Goal: Task Accomplishment & Management: Use online tool/utility

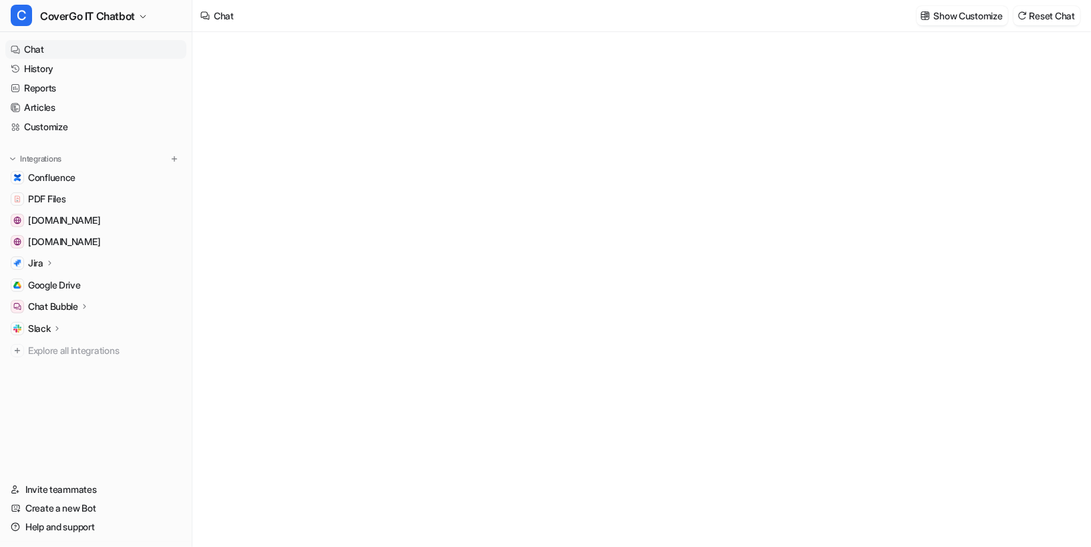
type textarea "**********"
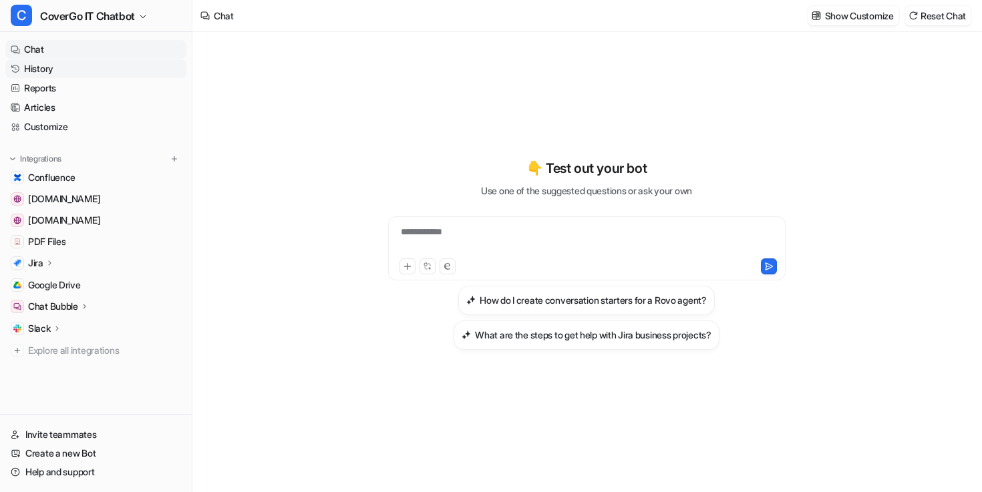
click at [81, 76] on link "History" at bounding box center [95, 68] width 181 height 19
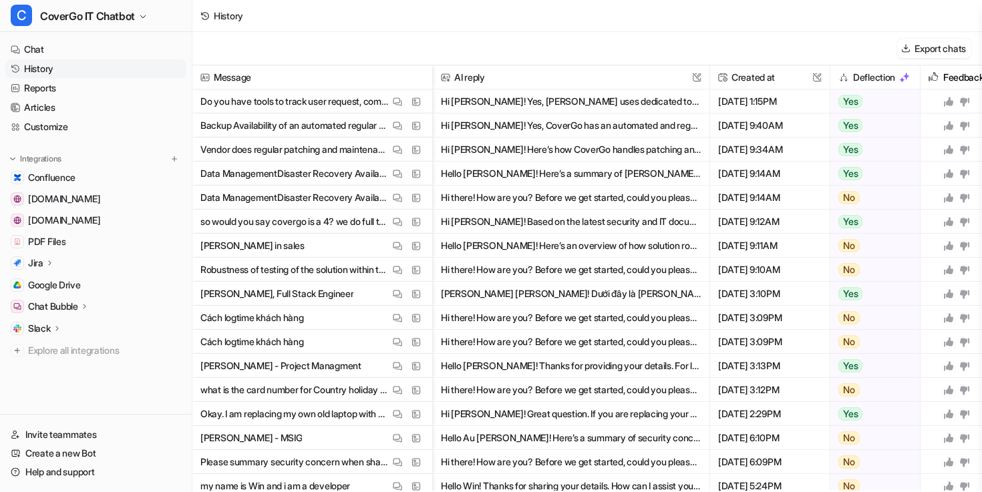
click at [403, 91] on span "Do you have tools to track user request, complains and suggestions? View Thread…" at bounding box center [312, 101] width 229 height 24
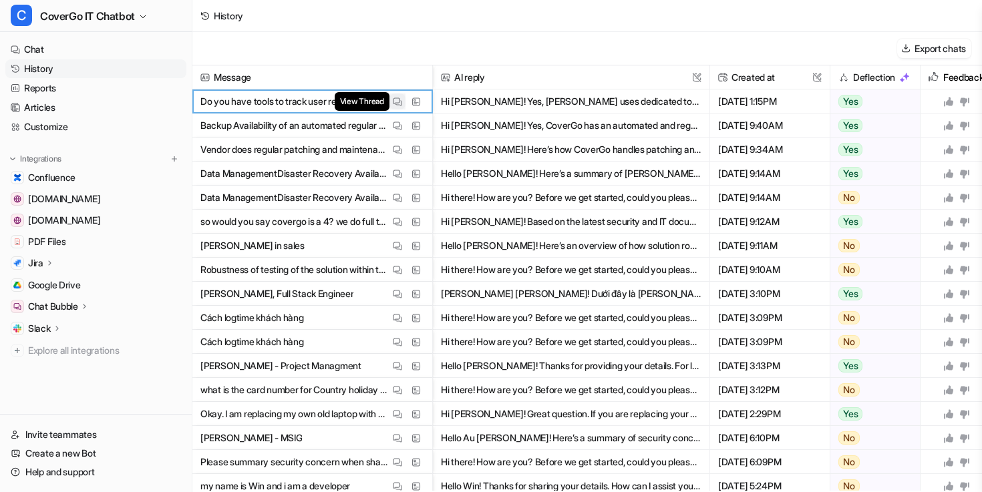
click at [397, 98] on img at bounding box center [397, 102] width 9 height 10
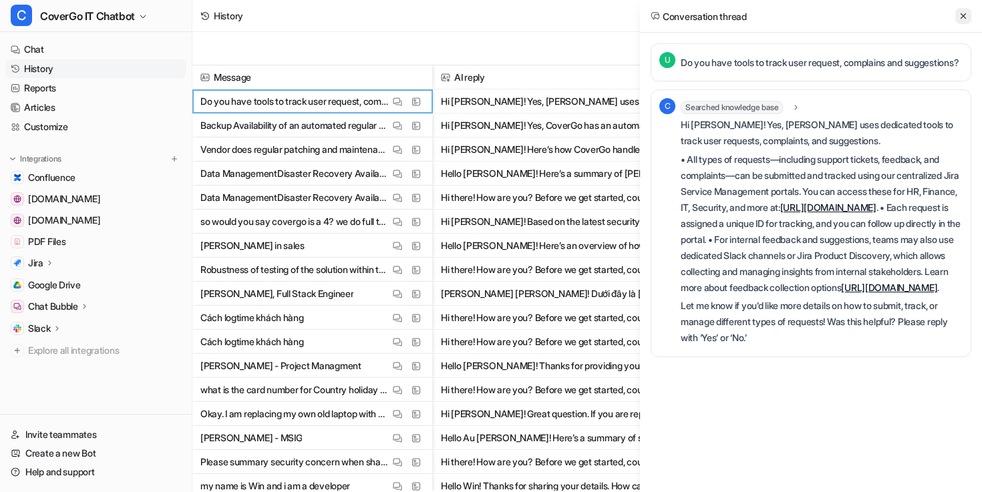
click at [955, 13] on button at bounding box center [963, 16] width 16 height 16
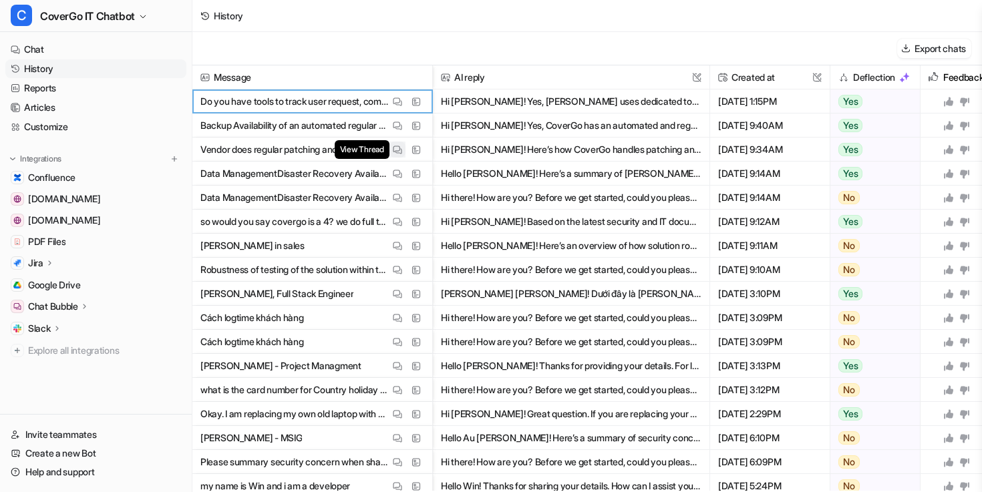
click at [395, 150] on img at bounding box center [397, 150] width 9 height 10
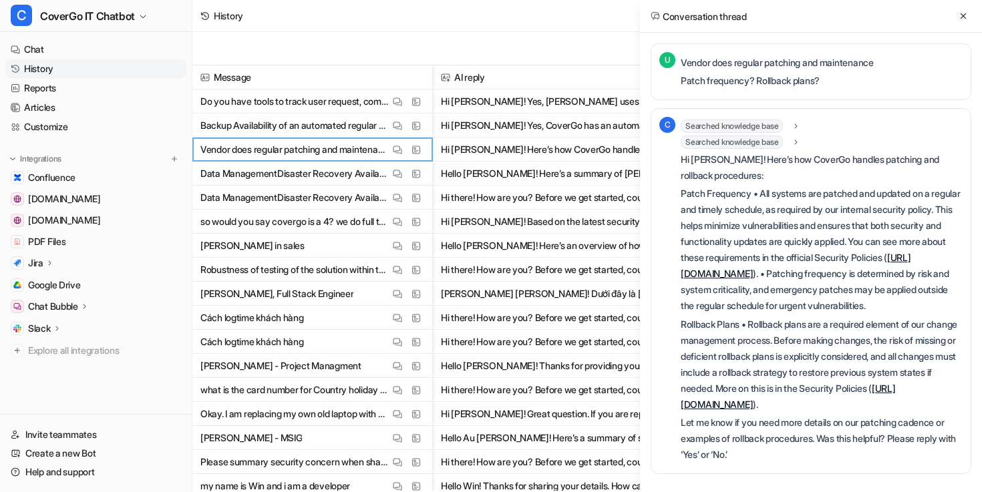
scroll to position [0, 45]
click at [395, 221] on img at bounding box center [397, 222] width 9 height 10
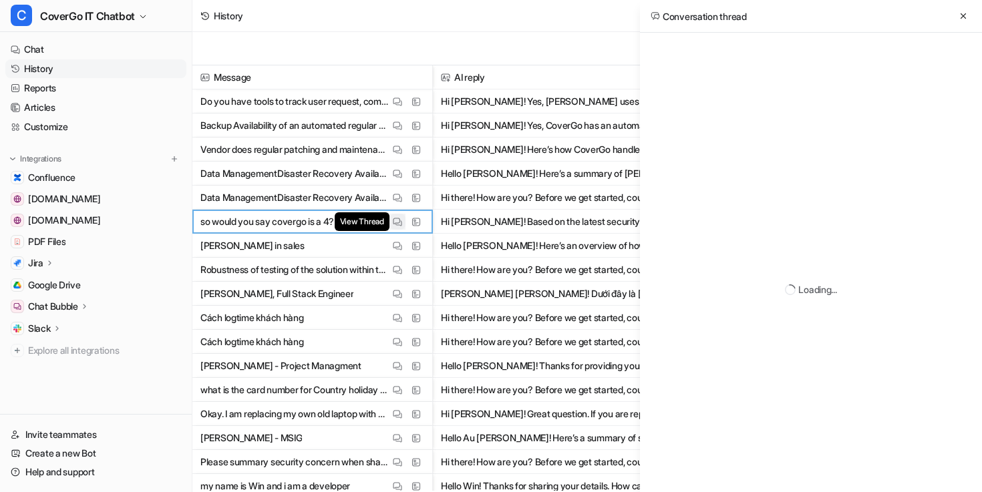
scroll to position [0, 0]
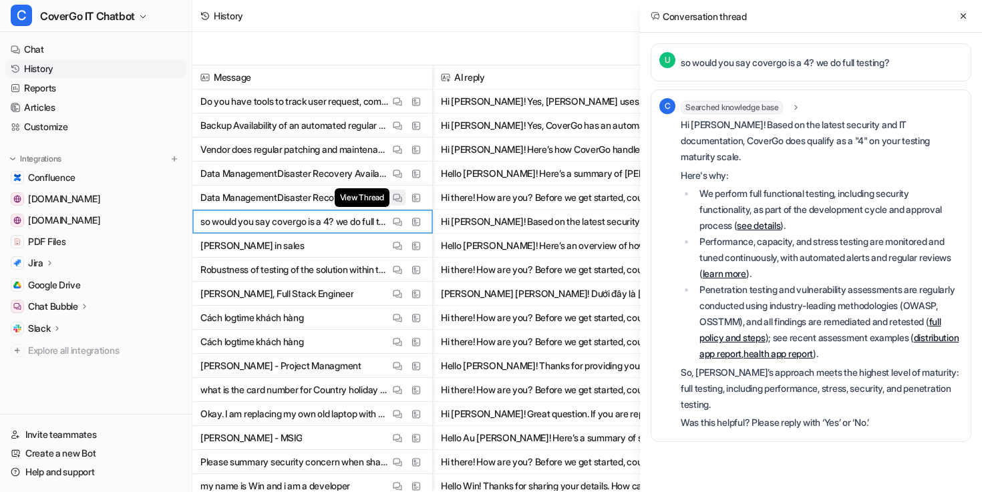
click at [391, 198] on button "View Thread" at bounding box center [397, 198] width 16 height 16
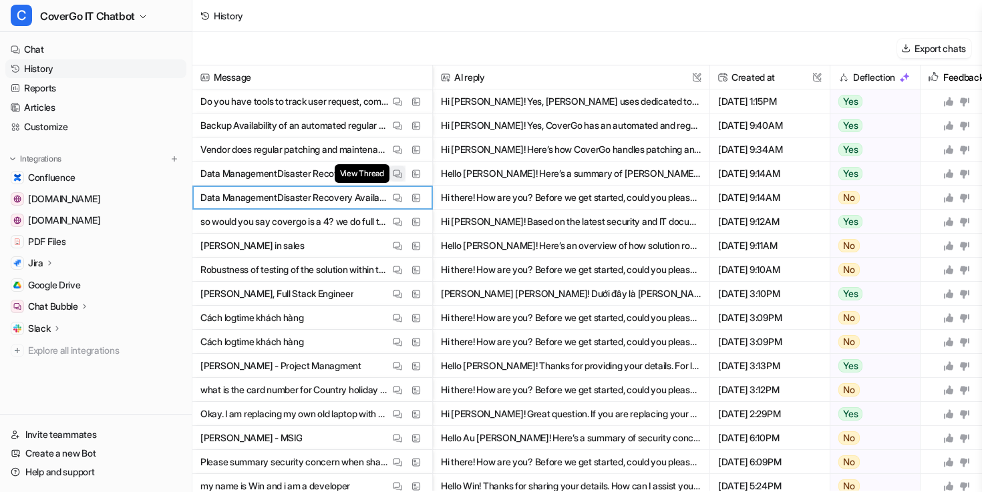
click at [397, 177] on img at bounding box center [397, 174] width 9 height 10
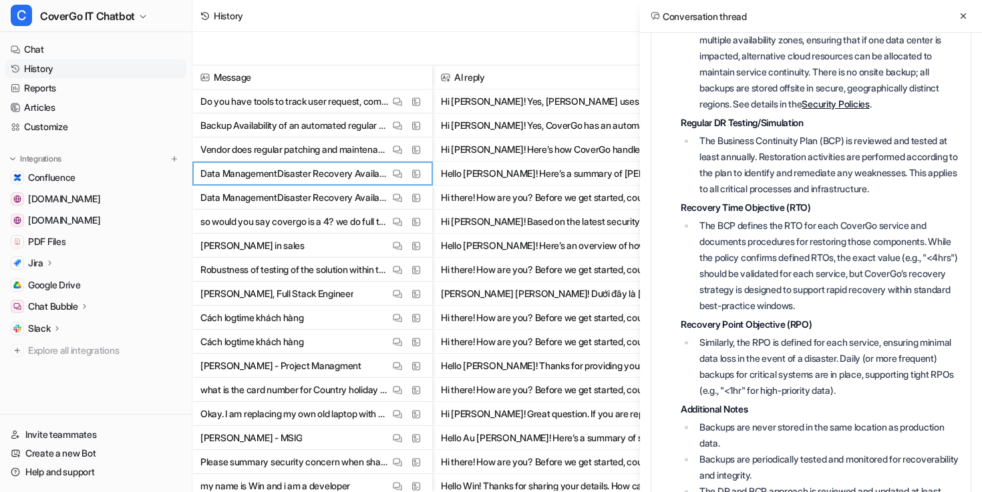
scroll to position [387, 0]
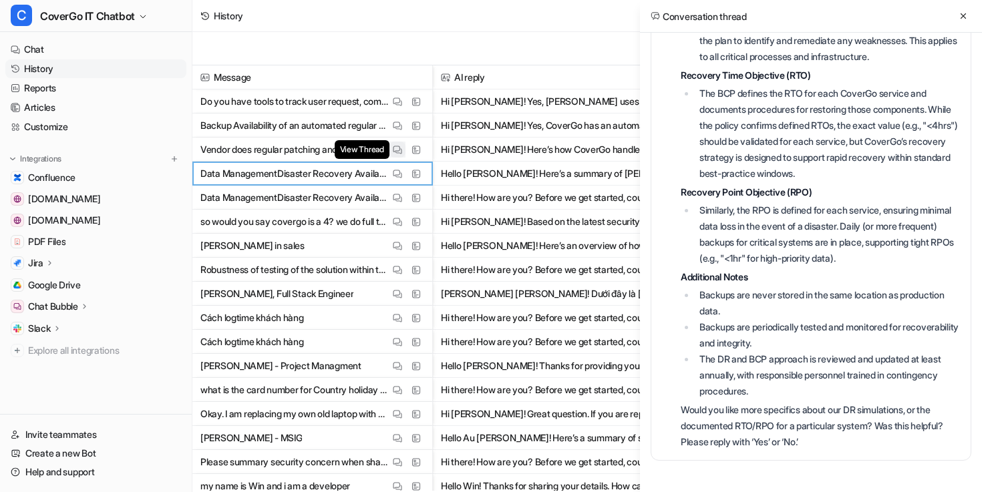
click at [393, 149] on img at bounding box center [397, 150] width 9 height 10
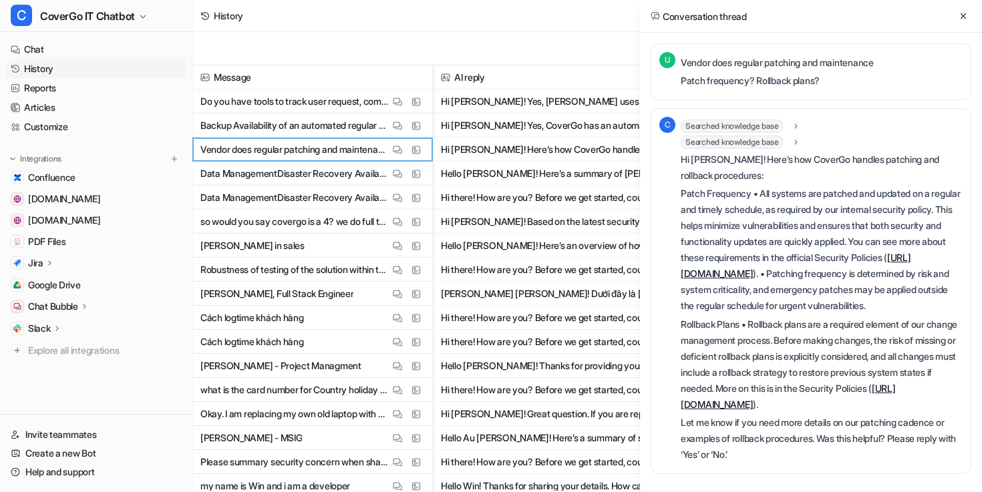
scroll to position [0, 0]
click at [399, 268] on img at bounding box center [397, 270] width 9 height 10
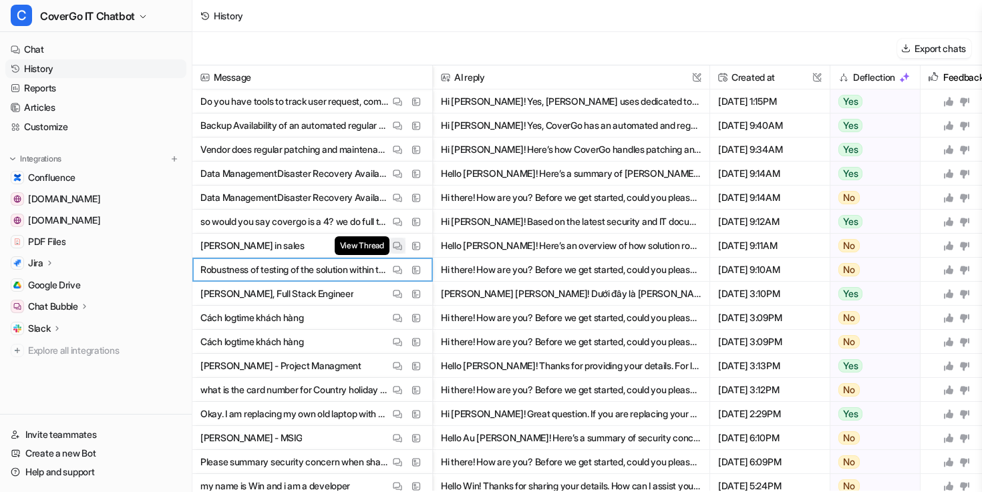
click at [397, 244] on img at bounding box center [397, 246] width 9 height 10
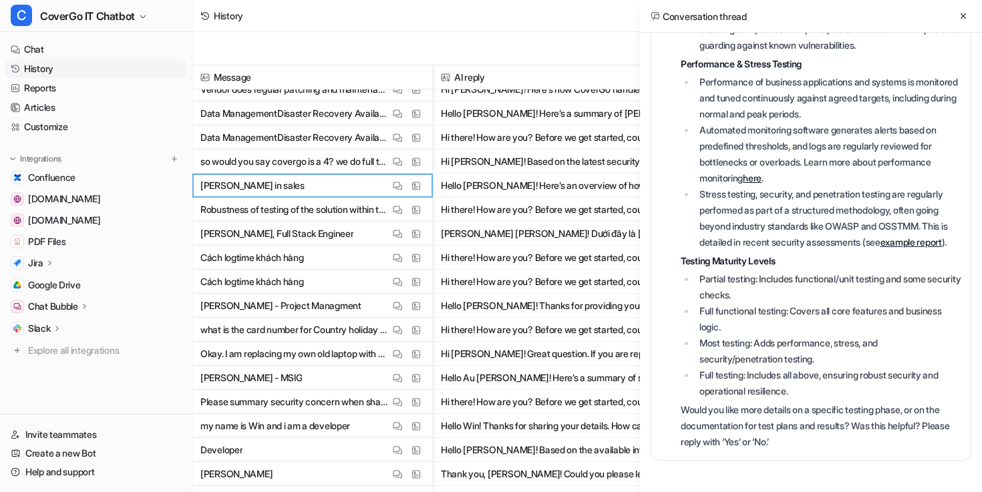
scroll to position [61, 0]
click at [55, 287] on span "Google Drive" at bounding box center [54, 285] width 53 height 13
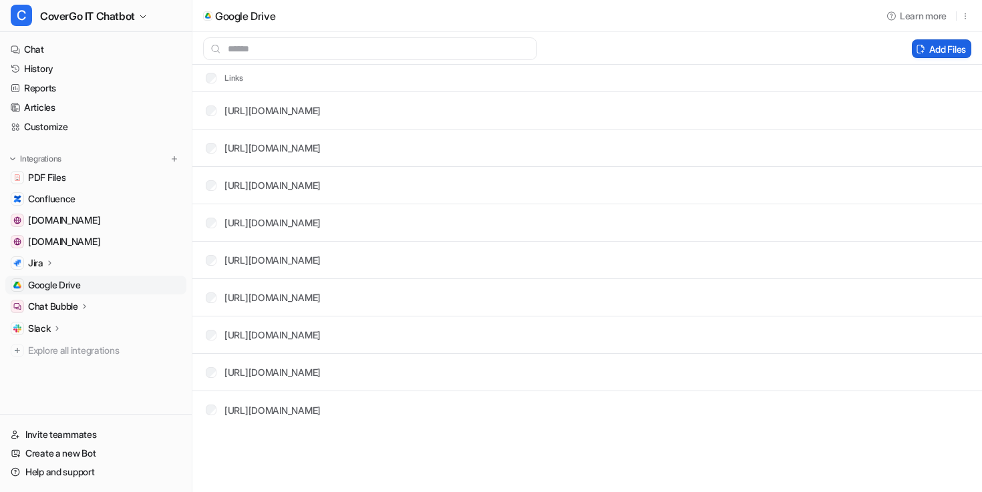
click at [934, 50] on button "Add Files" at bounding box center [941, 48] width 59 height 19
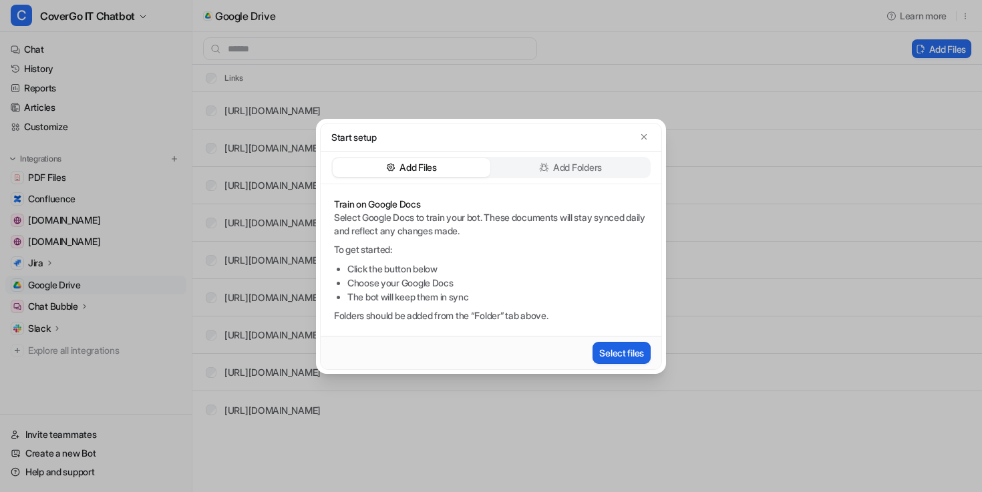
click at [621, 354] on button "Select files" at bounding box center [621, 353] width 58 height 22
click at [587, 176] on div "Add Files Add Folders" at bounding box center [490, 167] width 319 height 21
click at [587, 172] on p "Add Folders" at bounding box center [577, 167] width 49 height 13
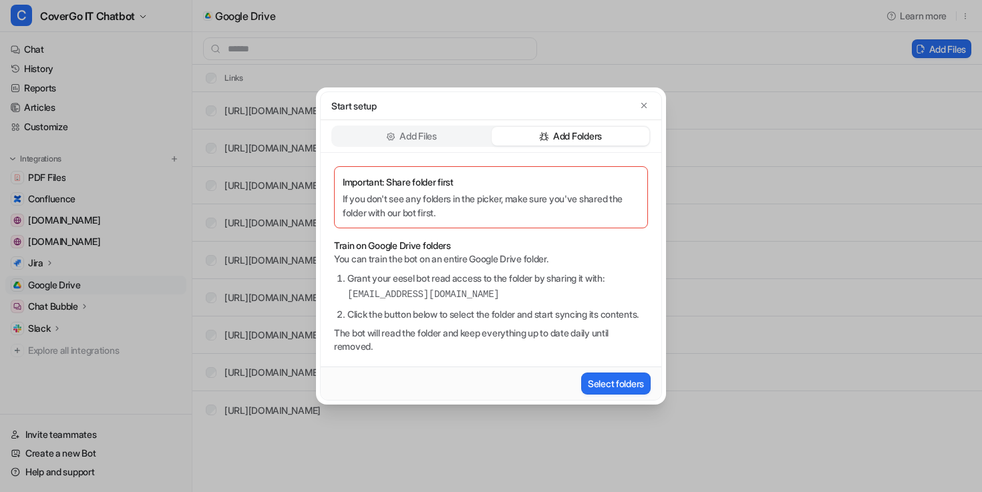
click at [542, 272] on li "Grant your eesel bot read access to the folder by sharing it with: [EMAIL_ADDRE…" at bounding box center [497, 286] width 301 height 31
drag, startPoint x: 572, startPoint y: 291, endPoint x: 349, endPoint y: 282, distance: 223.9
click at [349, 288] on pre "[EMAIL_ADDRESS][DOMAIN_NAME]" at bounding box center [497, 295] width 301 height 14
copy pre "[EMAIL_ADDRESS][DOMAIN_NAME]"
click at [595, 393] on button "Select folders" at bounding box center [615, 384] width 69 height 22
